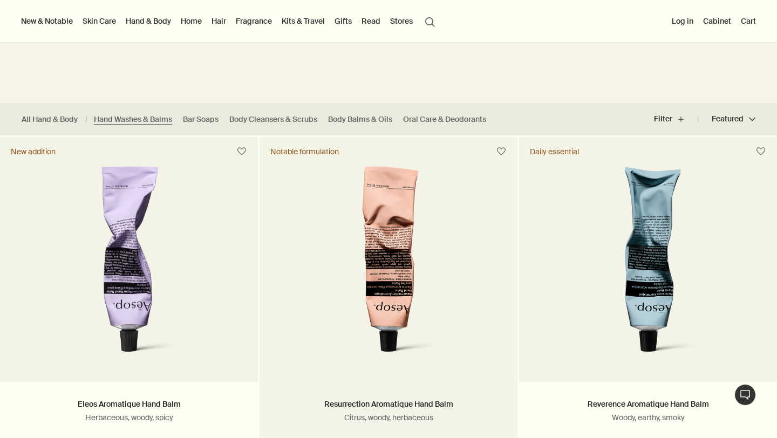
scroll to position [204, 0]
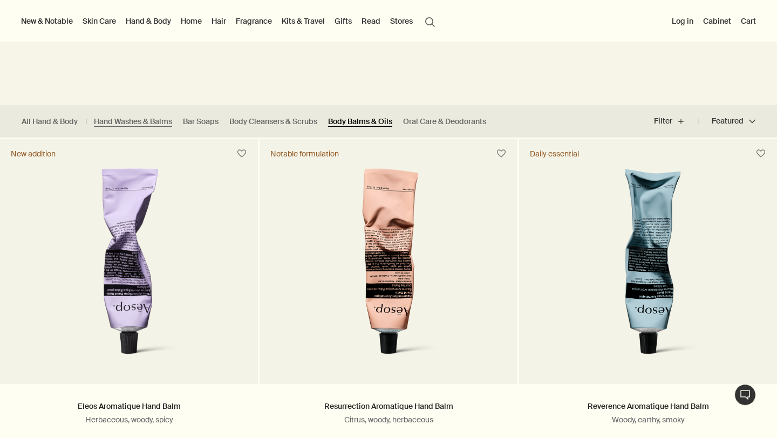
click at [360, 117] on link "Body Balms & Oils" at bounding box center [360, 122] width 64 height 10
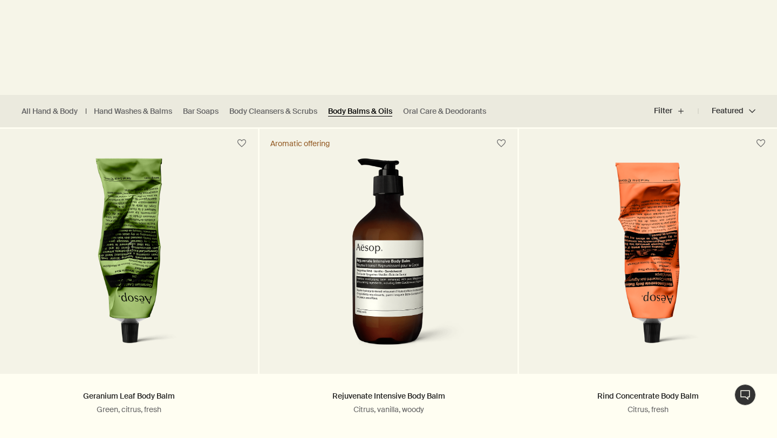
scroll to position [368, 0]
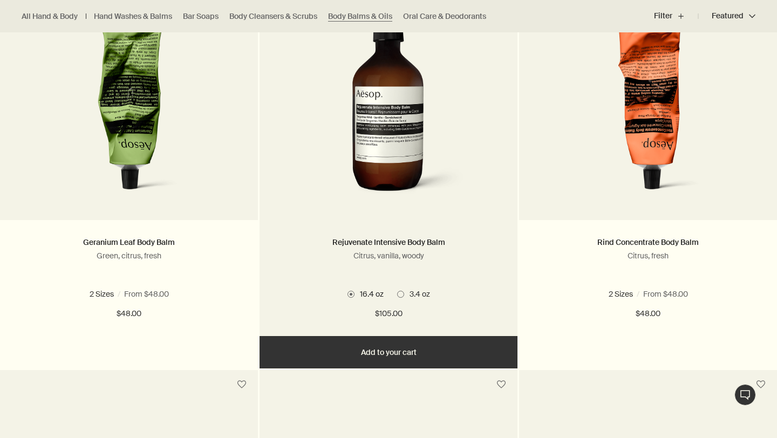
click at [408, 293] on span "3.4 oz" at bounding box center [417, 294] width 26 height 10
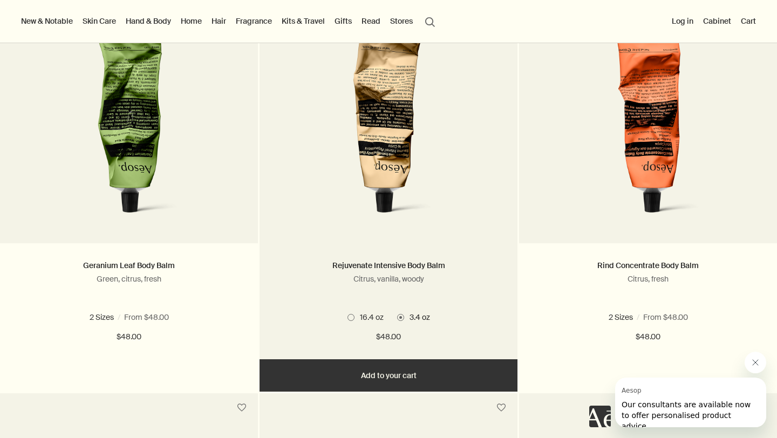
scroll to position [19, 0]
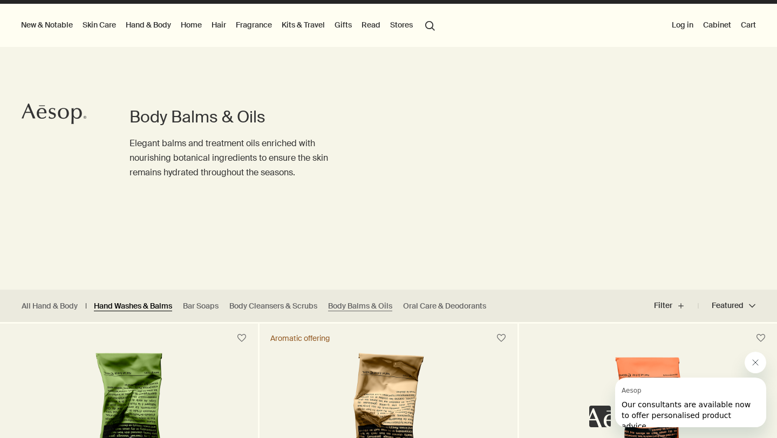
click at [130, 306] on link "Hand Washes & Balms" at bounding box center [133, 306] width 78 height 10
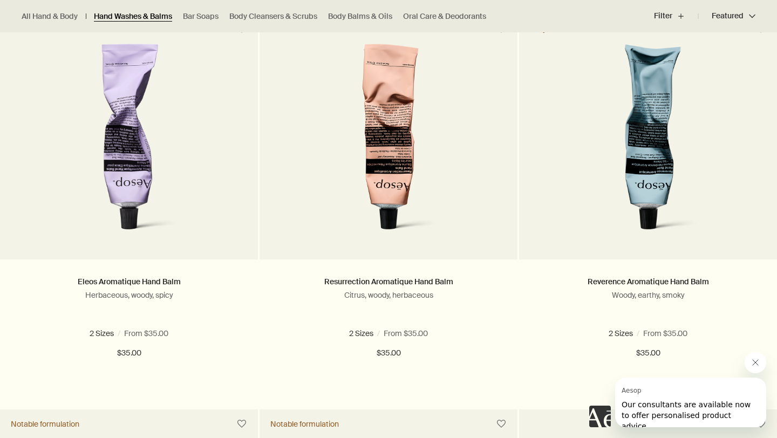
scroll to position [780, 0]
